Goal: Check status: Check status

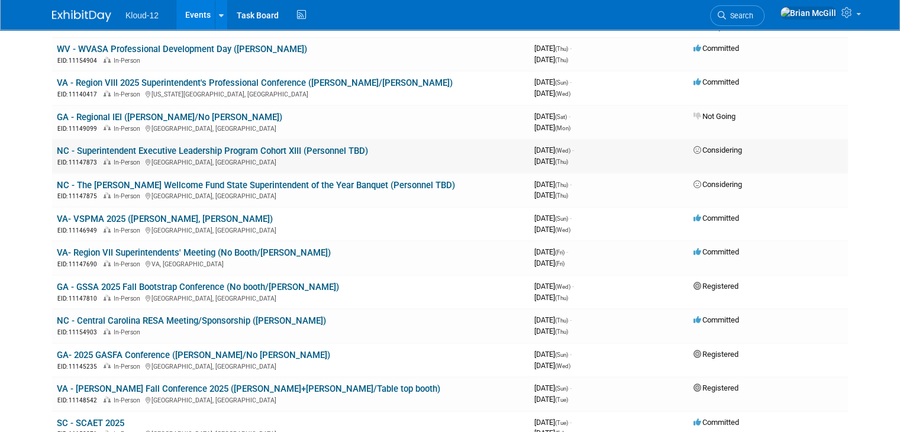
scroll to position [118, 0]
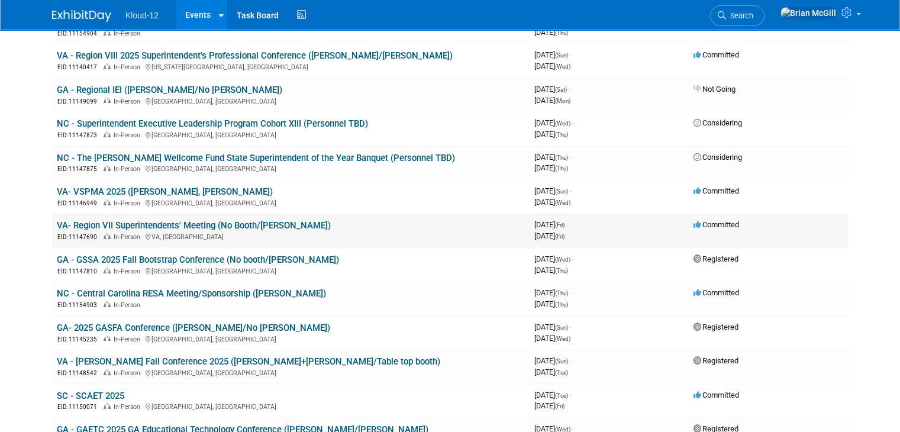
click at [168, 225] on link "VA- Region VII Superintendents' Meeting (No Booth/[PERSON_NAME])" at bounding box center [194, 225] width 274 height 11
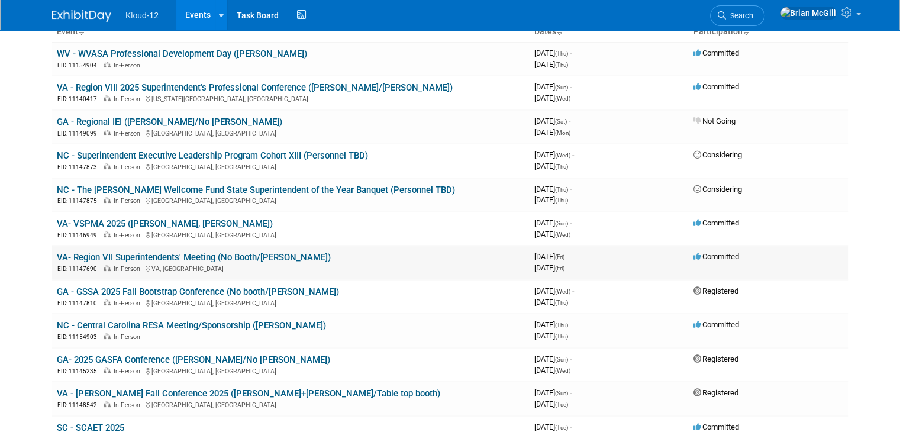
scroll to position [59, 0]
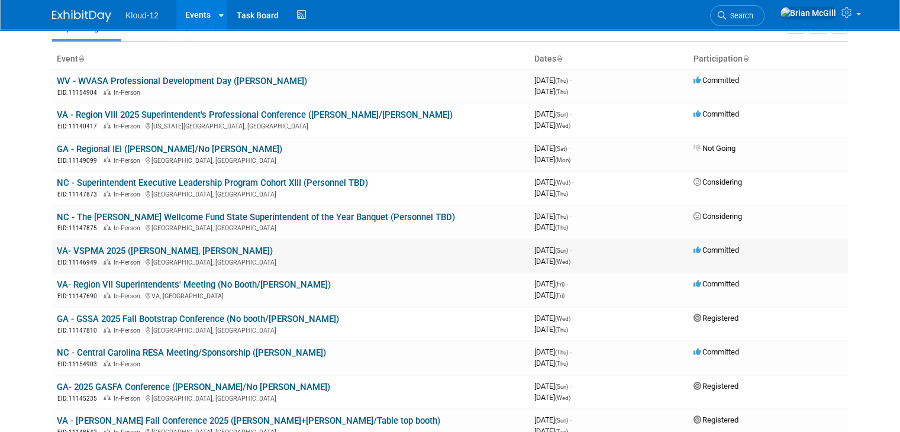
click at [103, 247] on link "VA- VSPMA 2025 (Kelli, Brian, Ethan)" at bounding box center [165, 251] width 216 height 11
